Goal: Find specific page/section: Find specific page/section

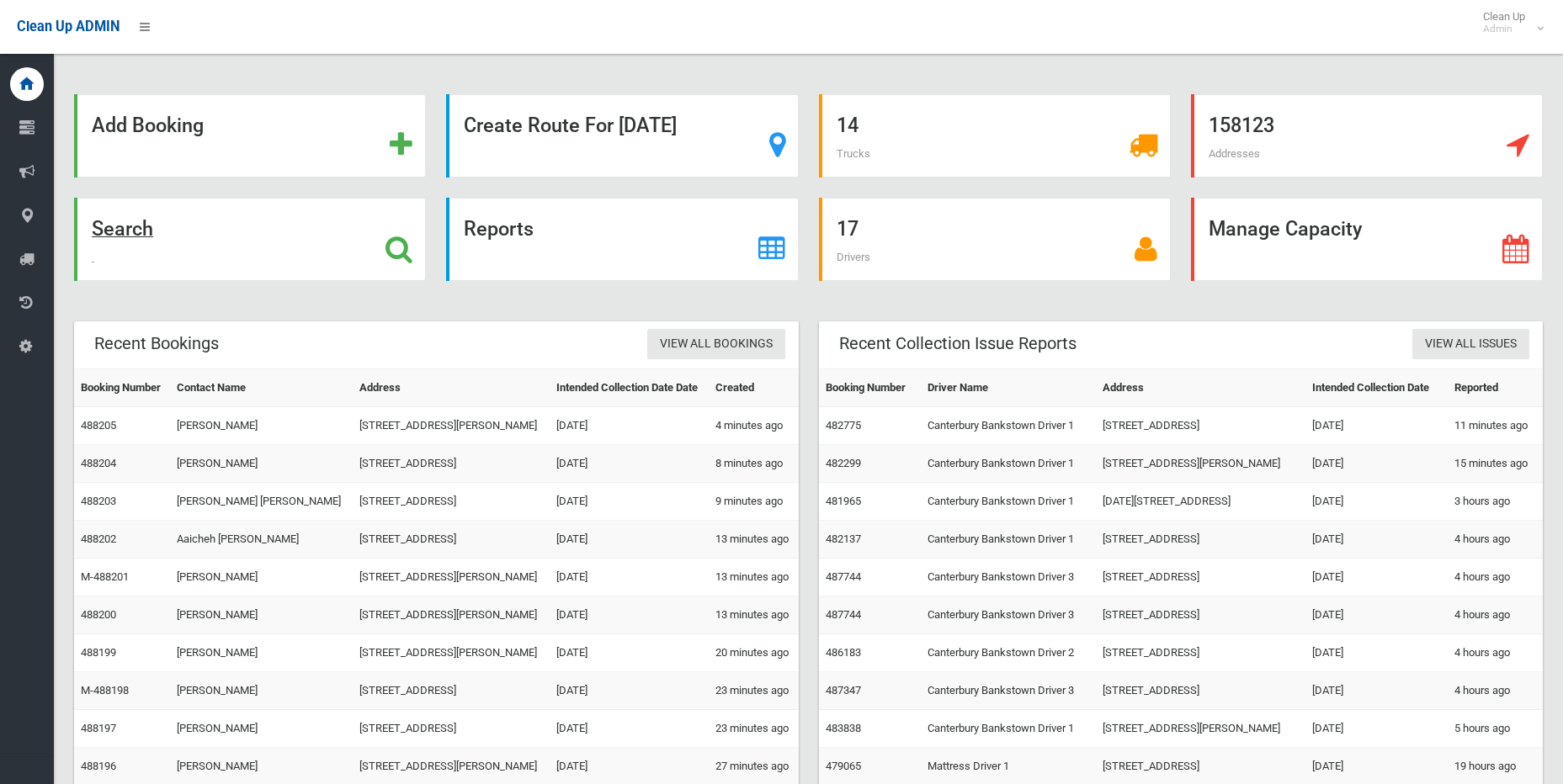
click at [398, 241] on icon at bounding box center [399, 249] width 27 height 29
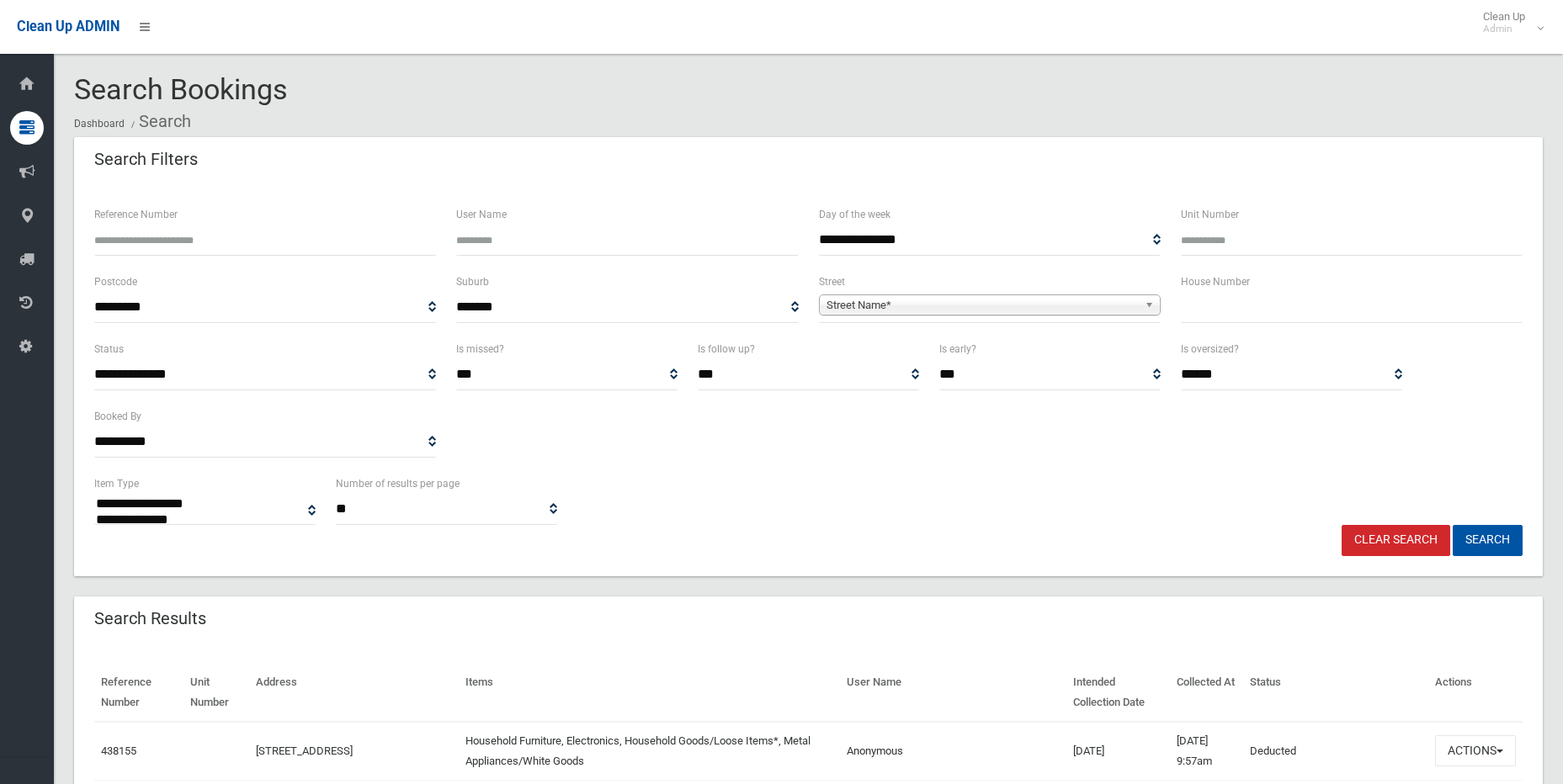
select select
click at [1281, 306] on input "text" at bounding box center [1351, 308] width 342 height 31
type input "**"
drag, startPoint x: 1147, startPoint y: 303, endPoint x: 1116, endPoint y: 318, distance: 34.4
click at [1147, 304] on b at bounding box center [1152, 305] width 15 height 19
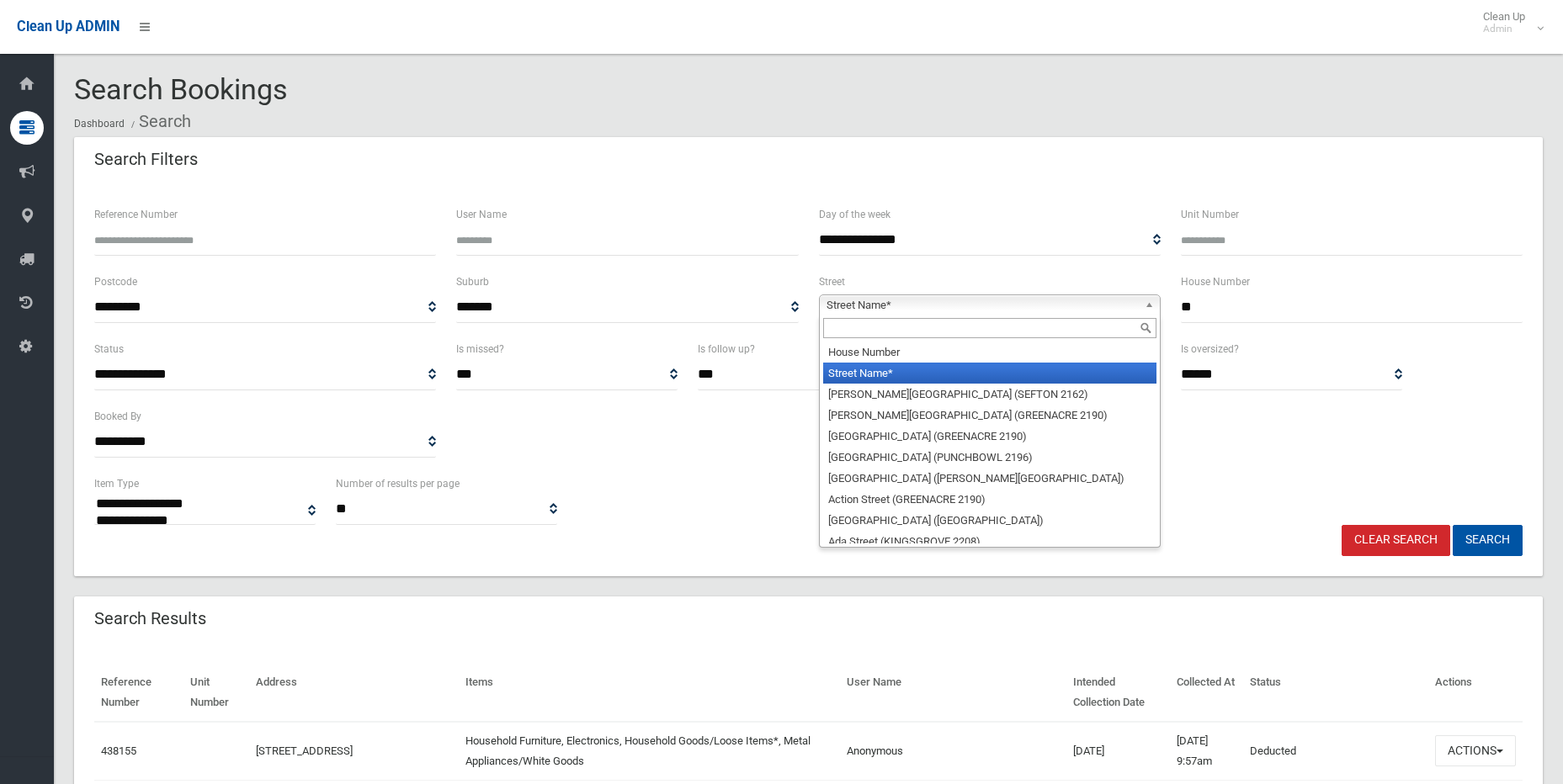
click at [1020, 329] on input "text" at bounding box center [990, 328] width 333 height 20
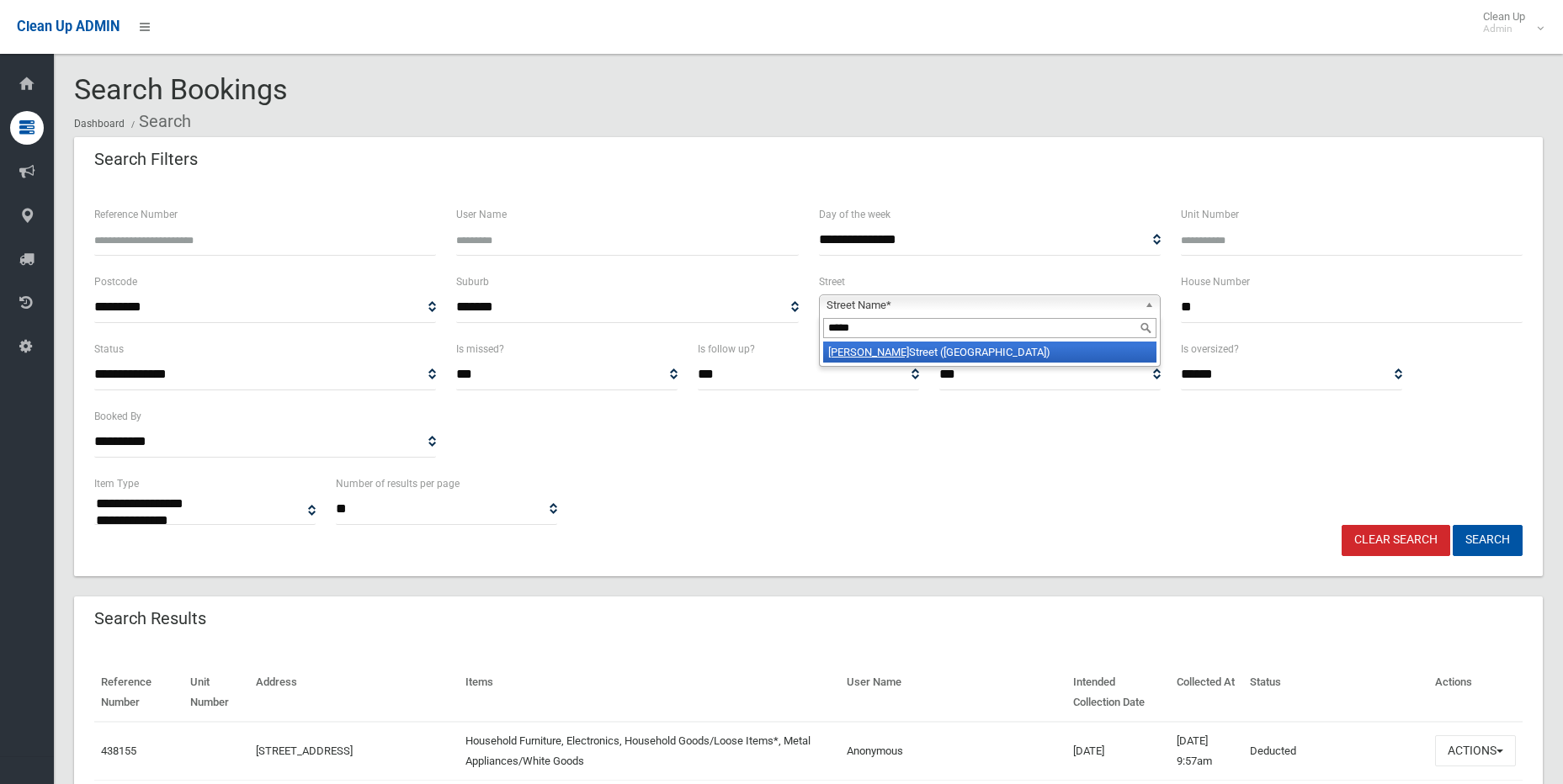
type input "*****"
click at [1008, 359] on li "[GEOGRAPHIC_DATA] ([GEOGRAPHIC_DATA])" at bounding box center [990, 352] width 333 height 21
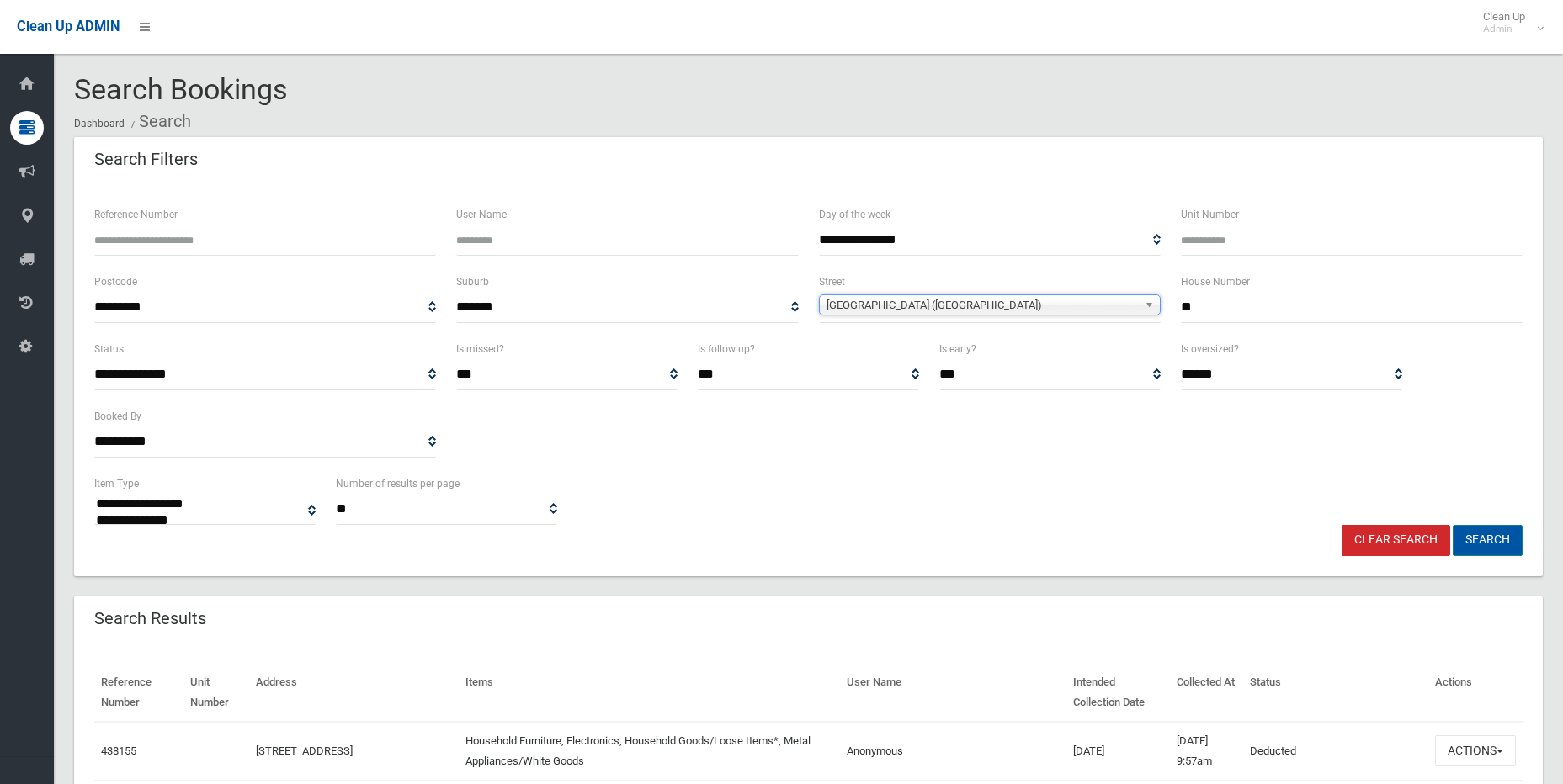
click at [1476, 546] on button "Search" at bounding box center [1488, 541] width 70 height 31
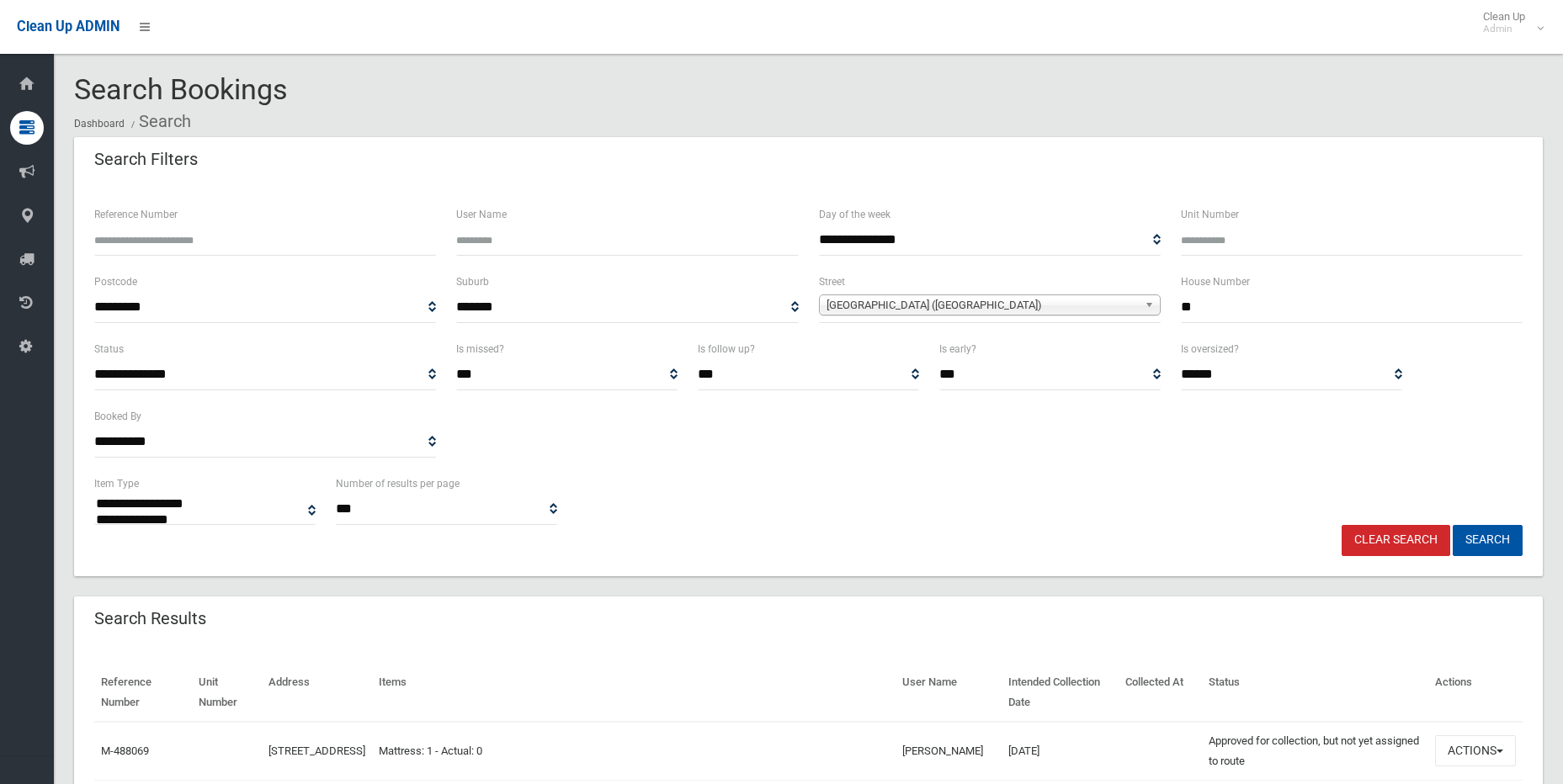
select select
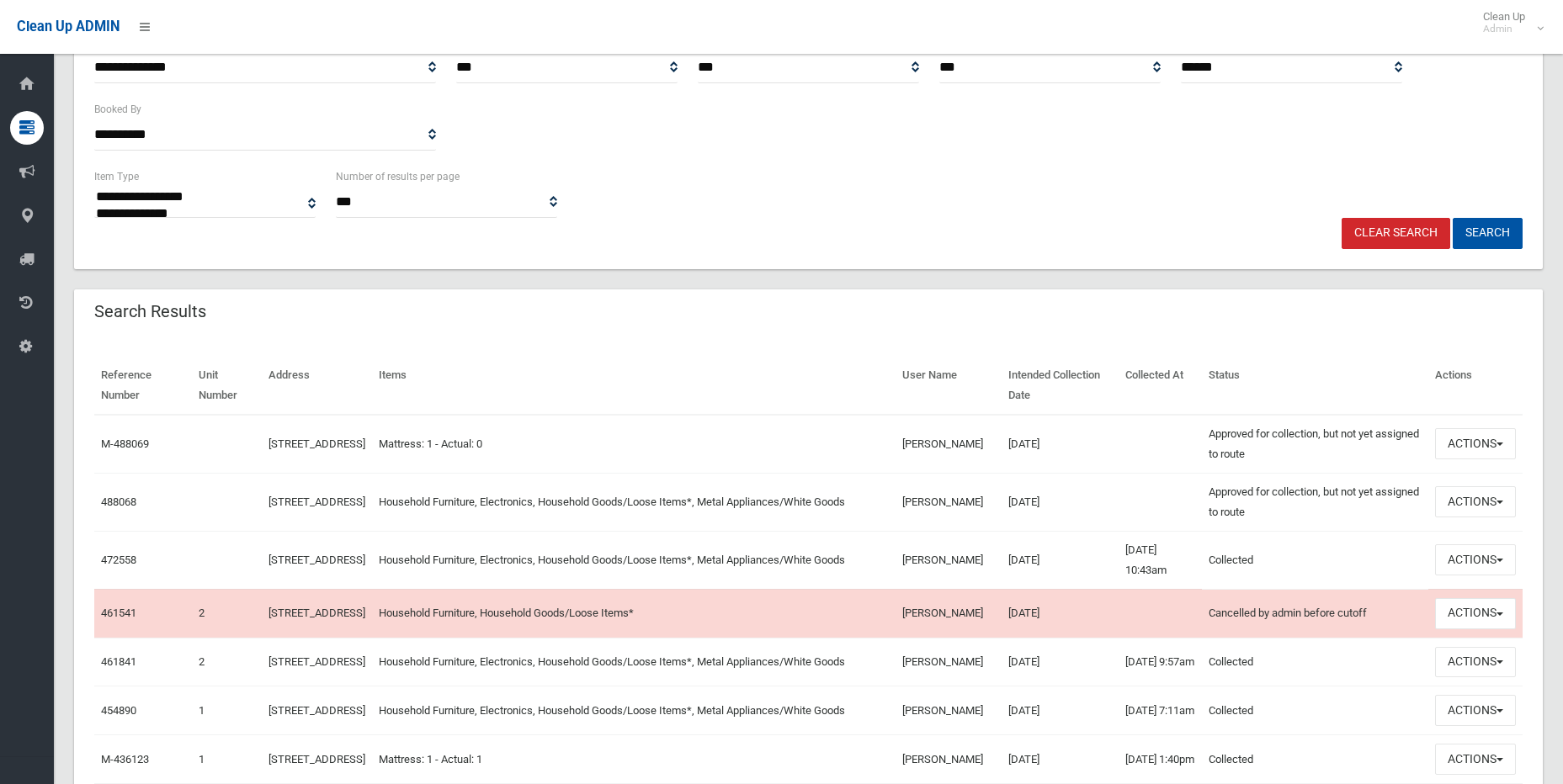
scroll to position [336, 0]
